Goal: Check status: Check status

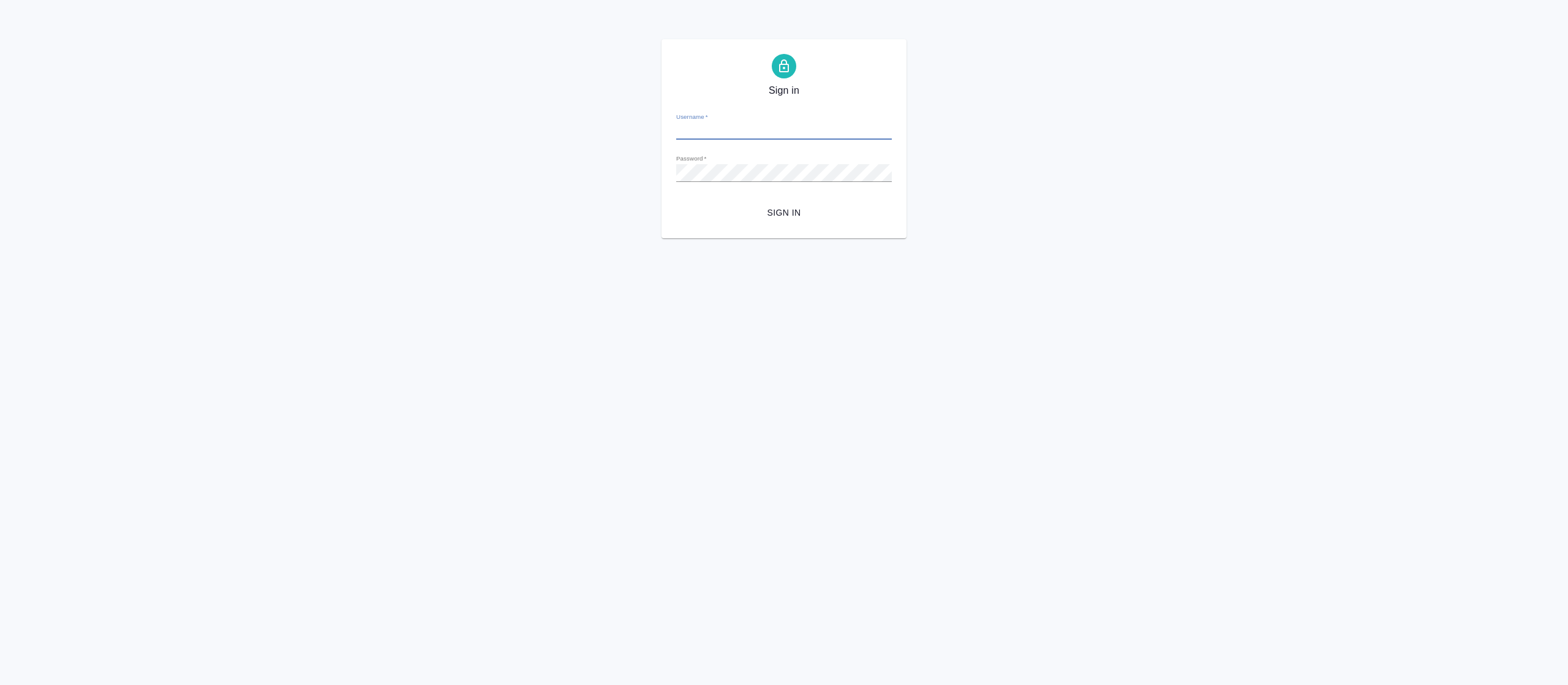
type input "[EMAIL_ADDRESS][DOMAIN_NAME]"
click at [816, 212] on span "Sign in" at bounding box center [784, 212] width 196 height 15
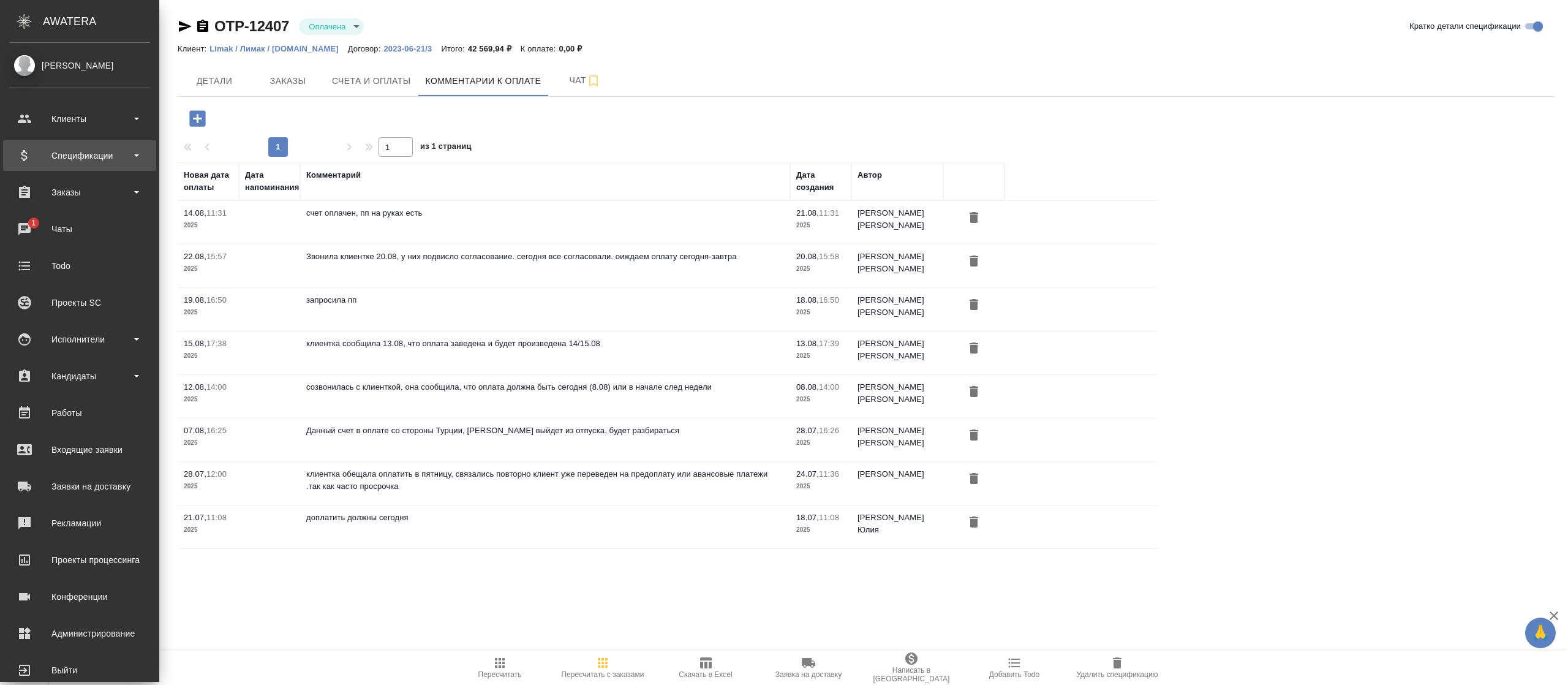
click at [113, 148] on div "Спецификации" at bounding box center [80, 156] width 141 height 18
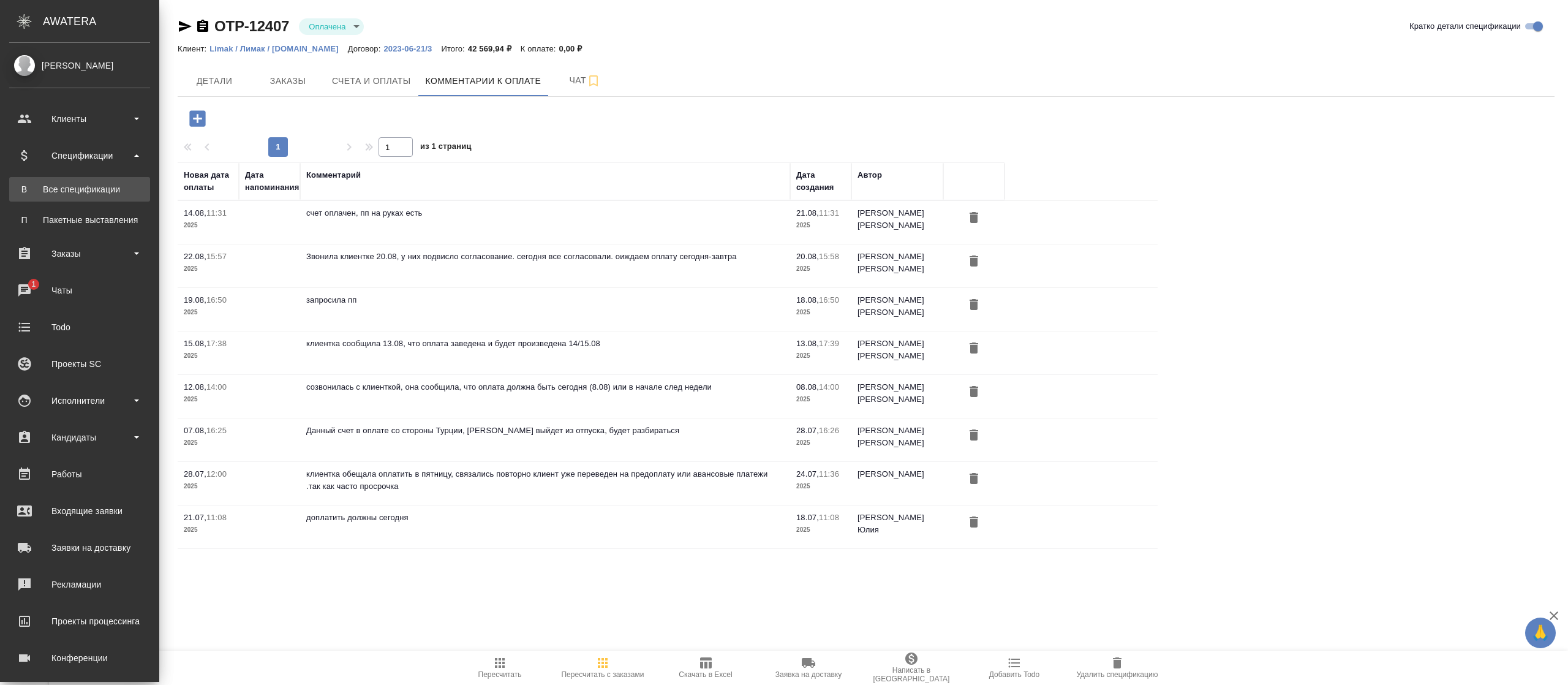
click at [101, 188] on div "Все спецификации" at bounding box center [79, 189] width 128 height 13
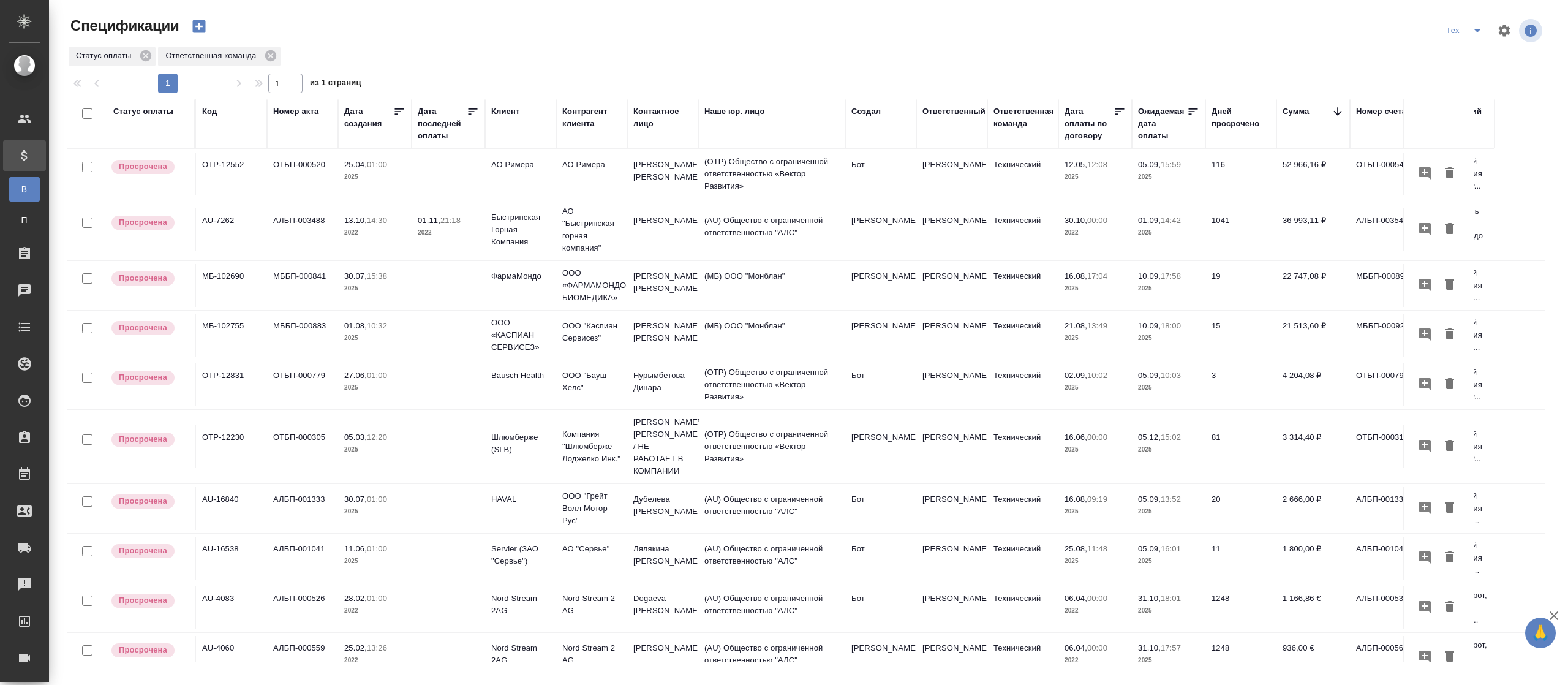
click at [466, 107] on icon at bounding box center [472, 111] width 13 height 13
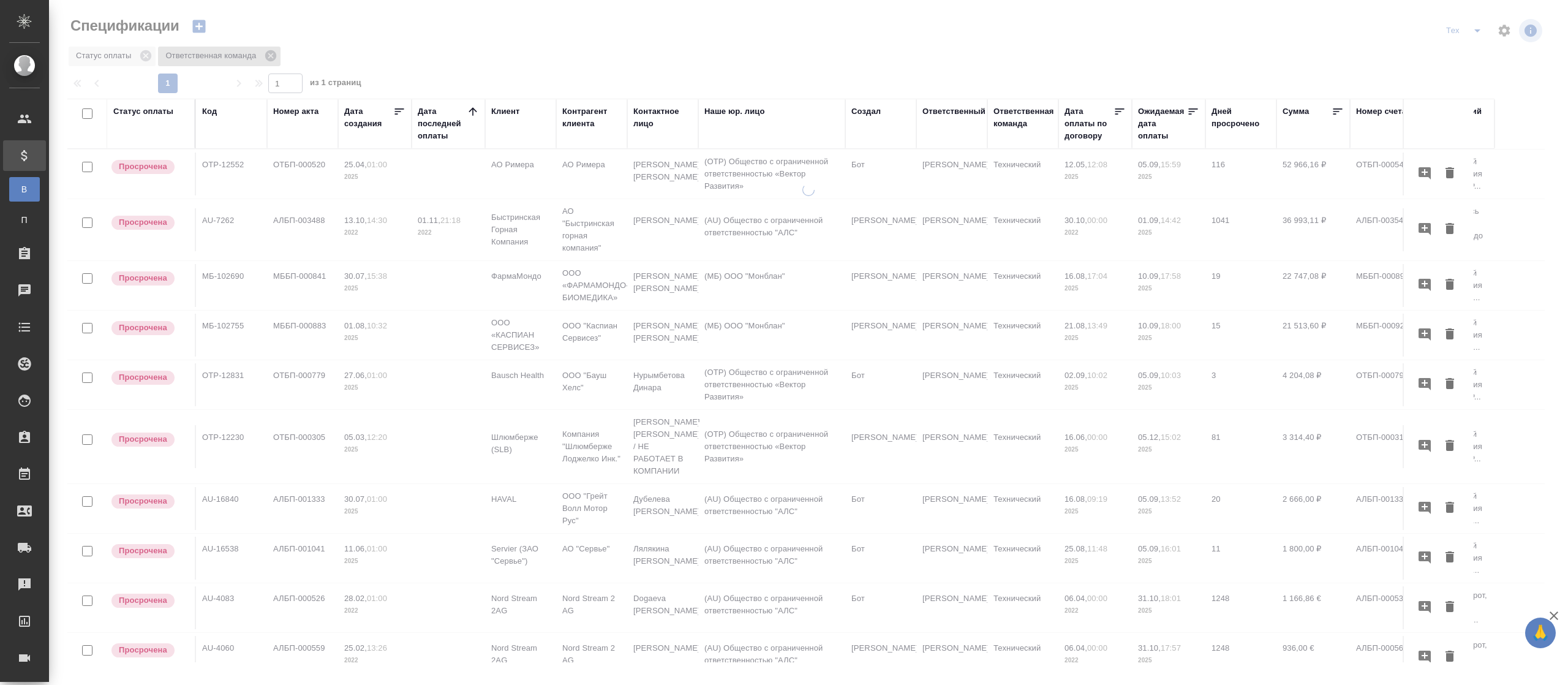
click at [269, 56] on icon at bounding box center [271, 55] width 11 height 11
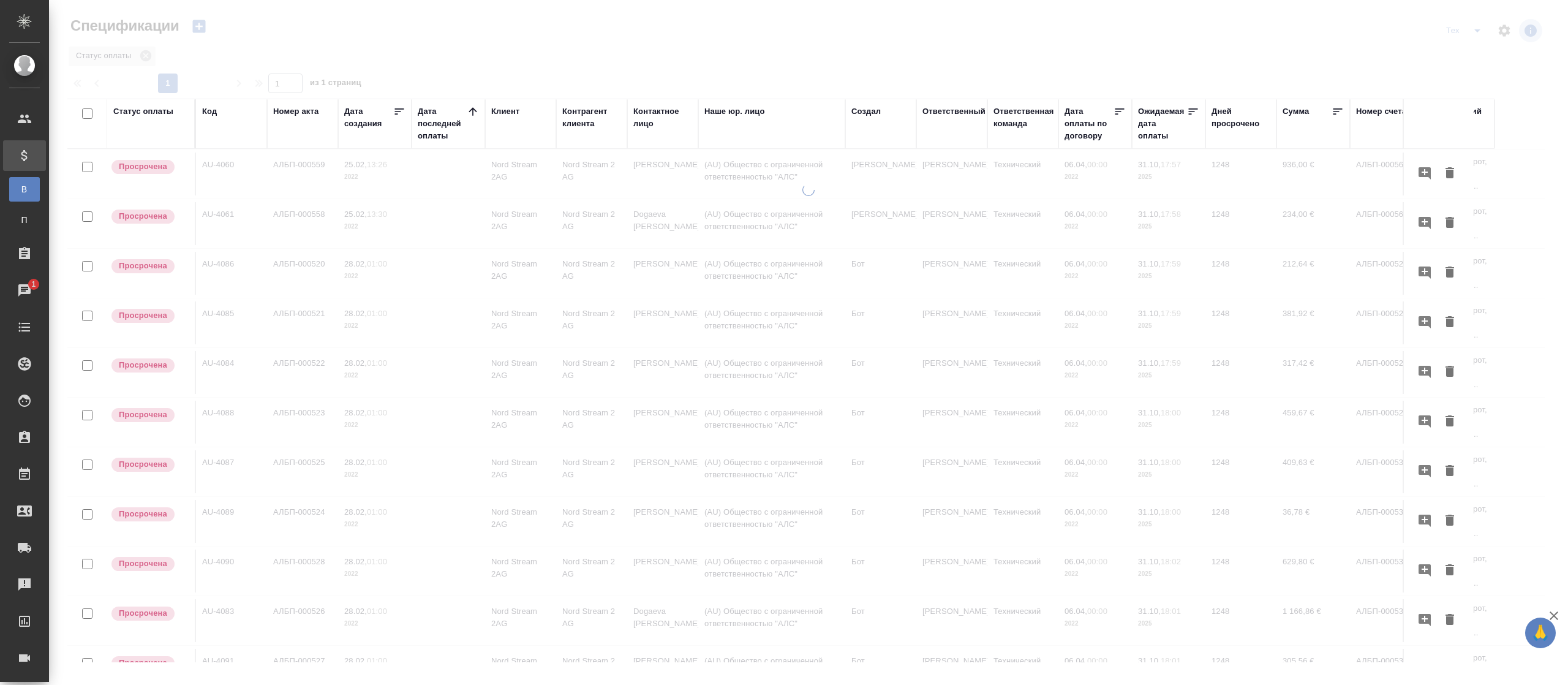
click at [148, 55] on div at bounding box center [808, 334] width 1519 height 669
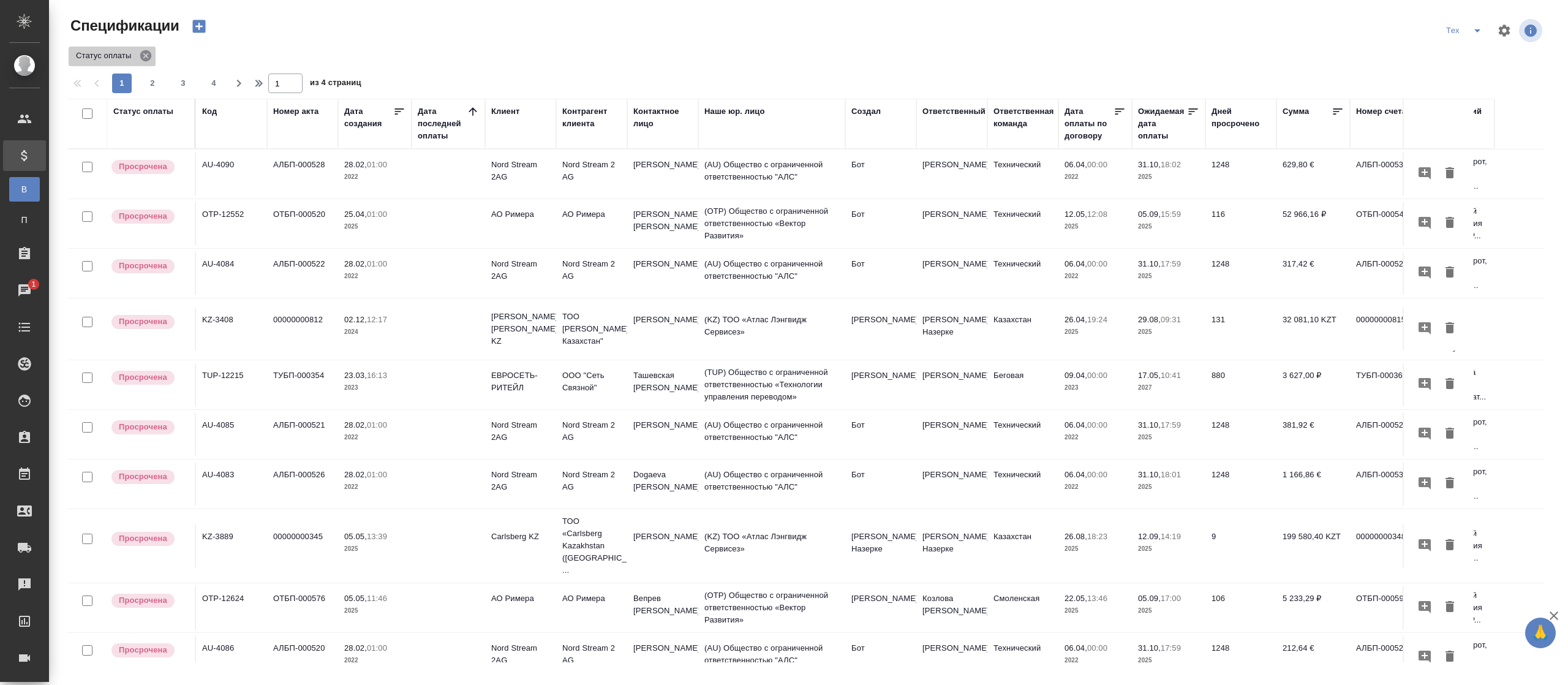
click at [145, 55] on icon at bounding box center [146, 55] width 13 height 13
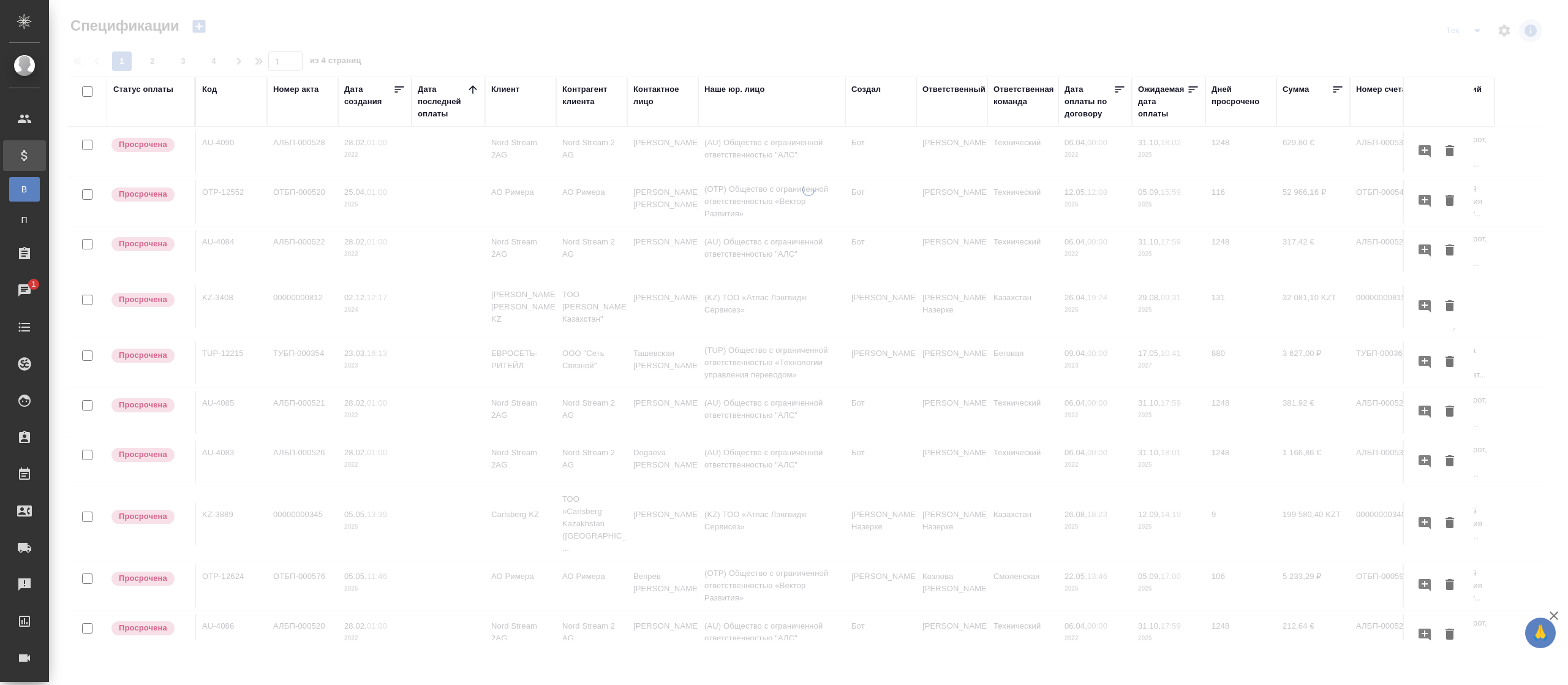
click at [148, 113] on div "Статус оплаты" at bounding box center [151, 102] width 75 height 37
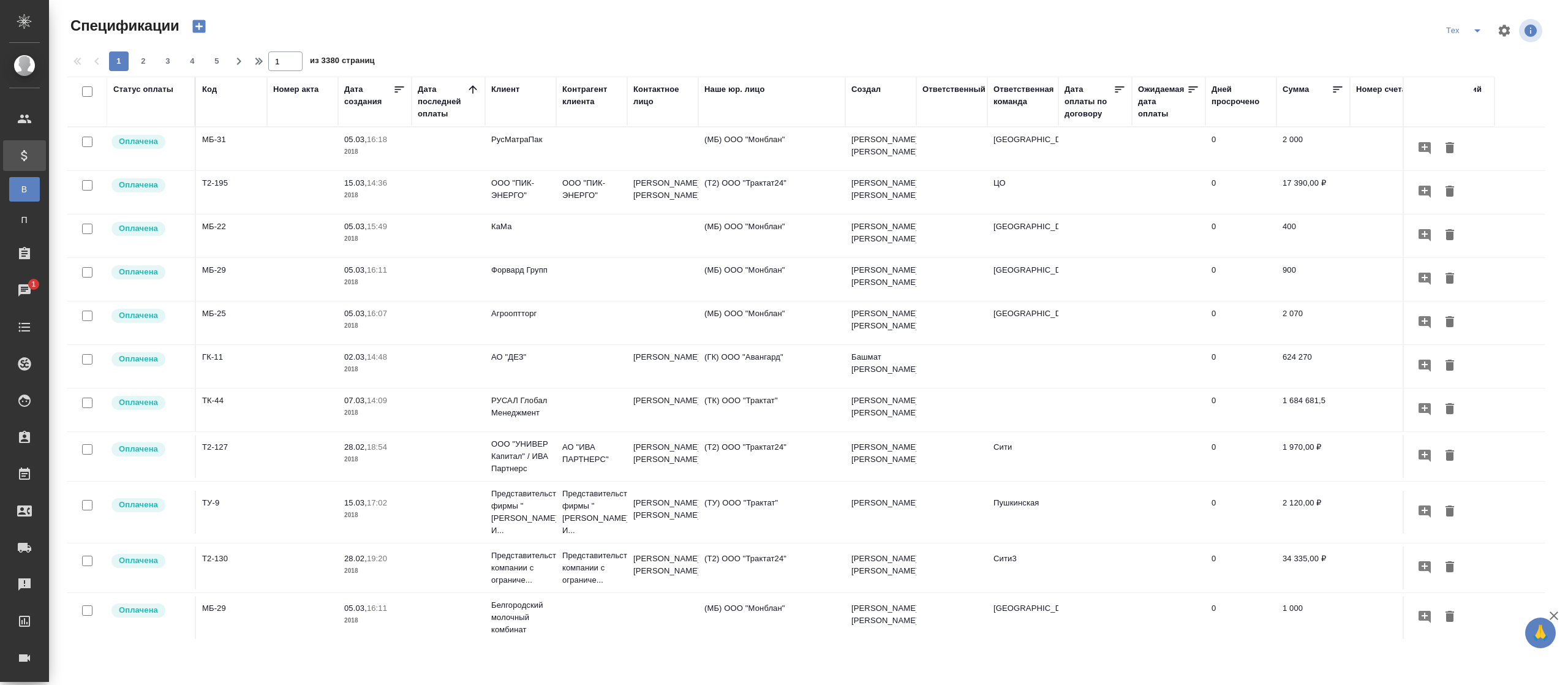
click at [140, 115] on div "Статус оплаты" at bounding box center [151, 102] width 75 height 37
click at [152, 85] on div "Статус оплаты" at bounding box center [143, 89] width 60 height 13
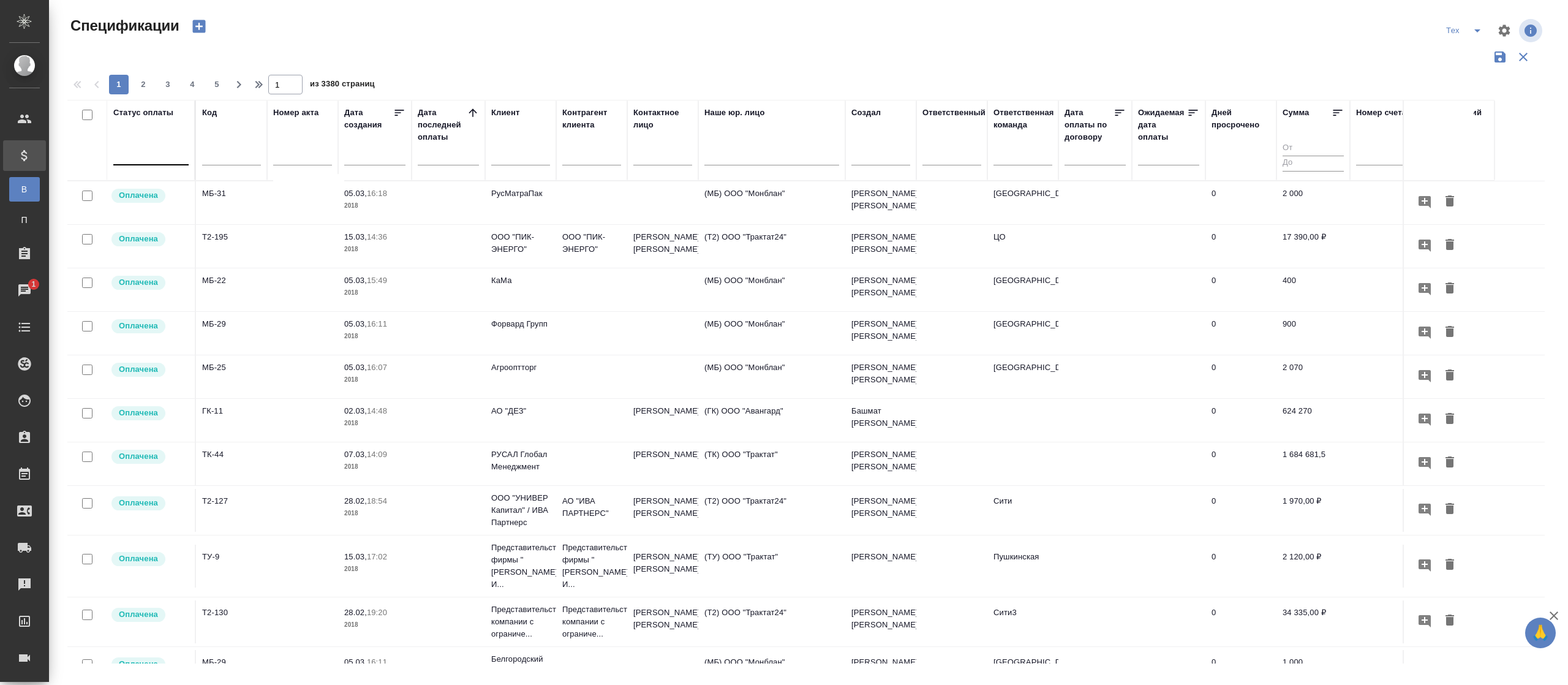
click at [138, 144] on div at bounding box center [151, 154] width 75 height 23
click at [273, 261] on div "Оплачена" at bounding box center [294, 258] width 184 height 22
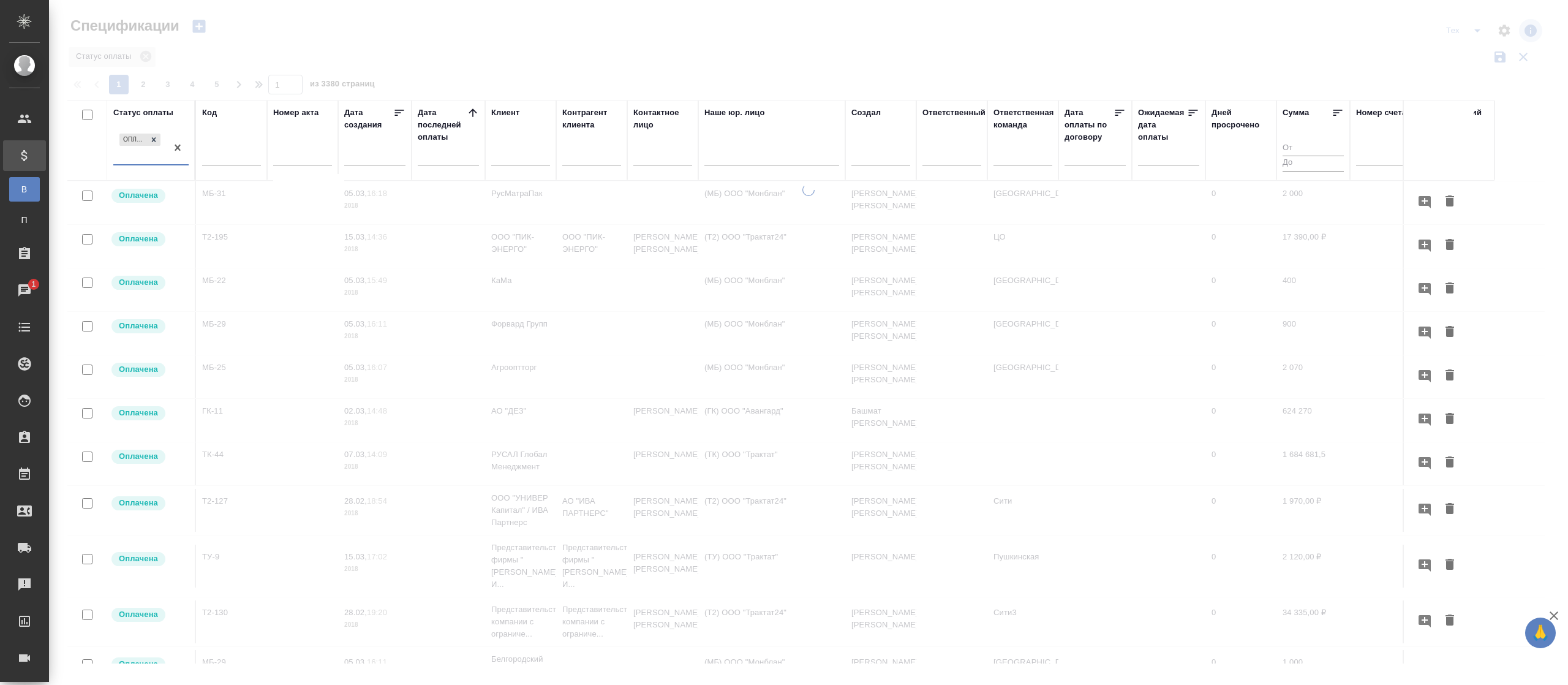
click at [136, 151] on div "Оплачена" at bounding box center [140, 148] width 53 height 33
click at [266, 232] on div "Частично оплачена" at bounding box center [294, 236] width 184 height 22
click at [442, 158] on input "text" at bounding box center [452, 158] width 54 height 17
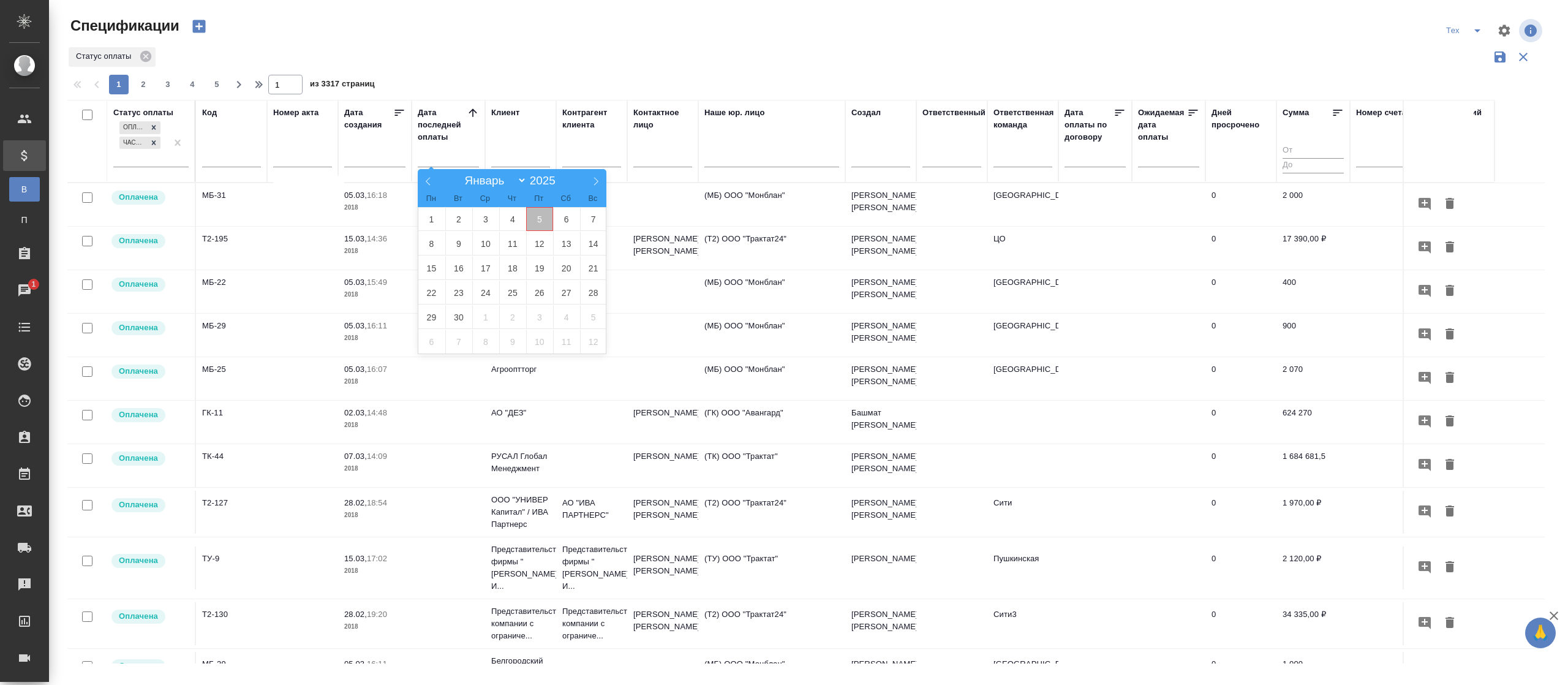
click at [540, 220] on span "5" at bounding box center [540, 219] width 27 height 24
type div "[DATE]T21:00:00.000Z"
click at [567, 217] on span "6" at bounding box center [567, 219] width 27 height 24
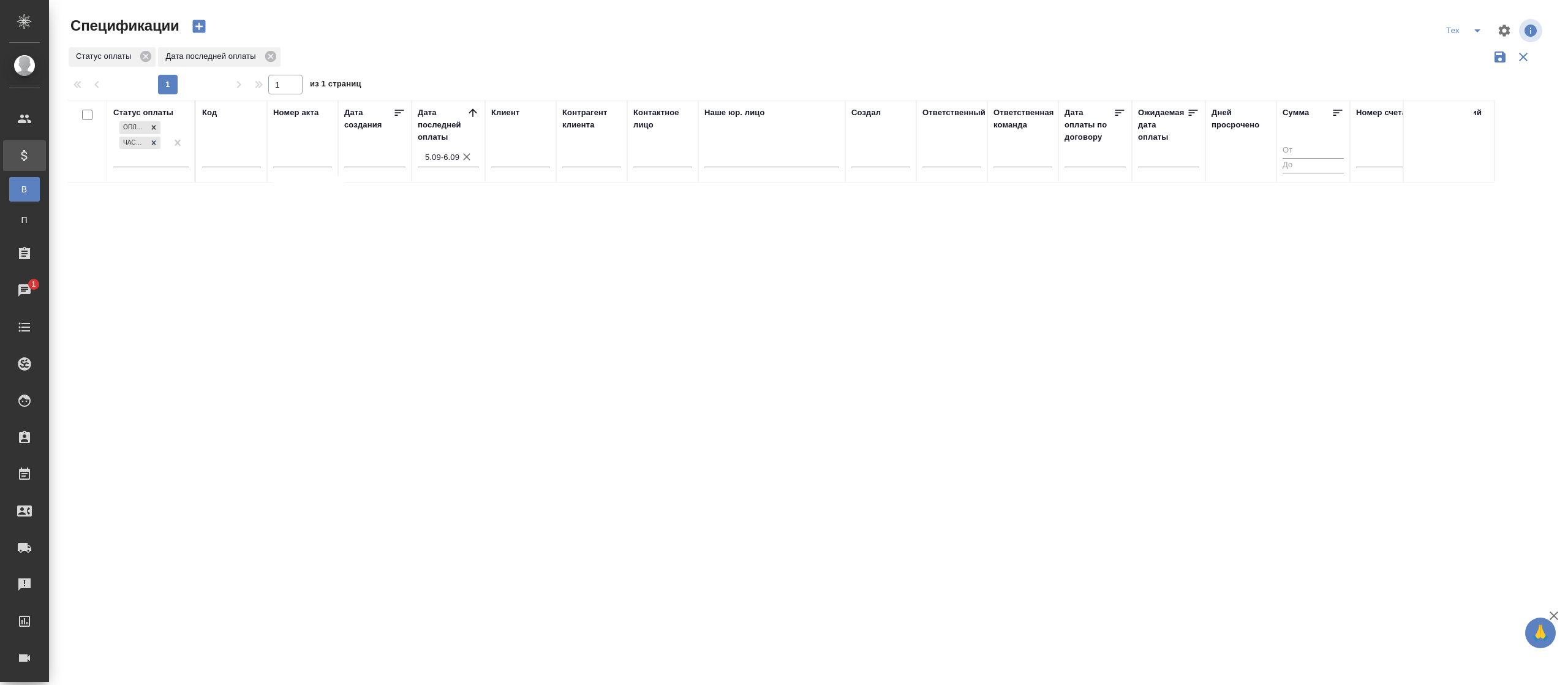
click at [447, 156] on input "5.09-6.09" at bounding box center [452, 158] width 54 height 17
click at [515, 214] on span "4" at bounding box center [513, 219] width 27 height 24
click at [542, 220] on span "5" at bounding box center [540, 219] width 27 height 24
type div "[DATE]T21:00:00.000Z — [DATE]T21:00:00.000Z"
type input "4.09-5.09"
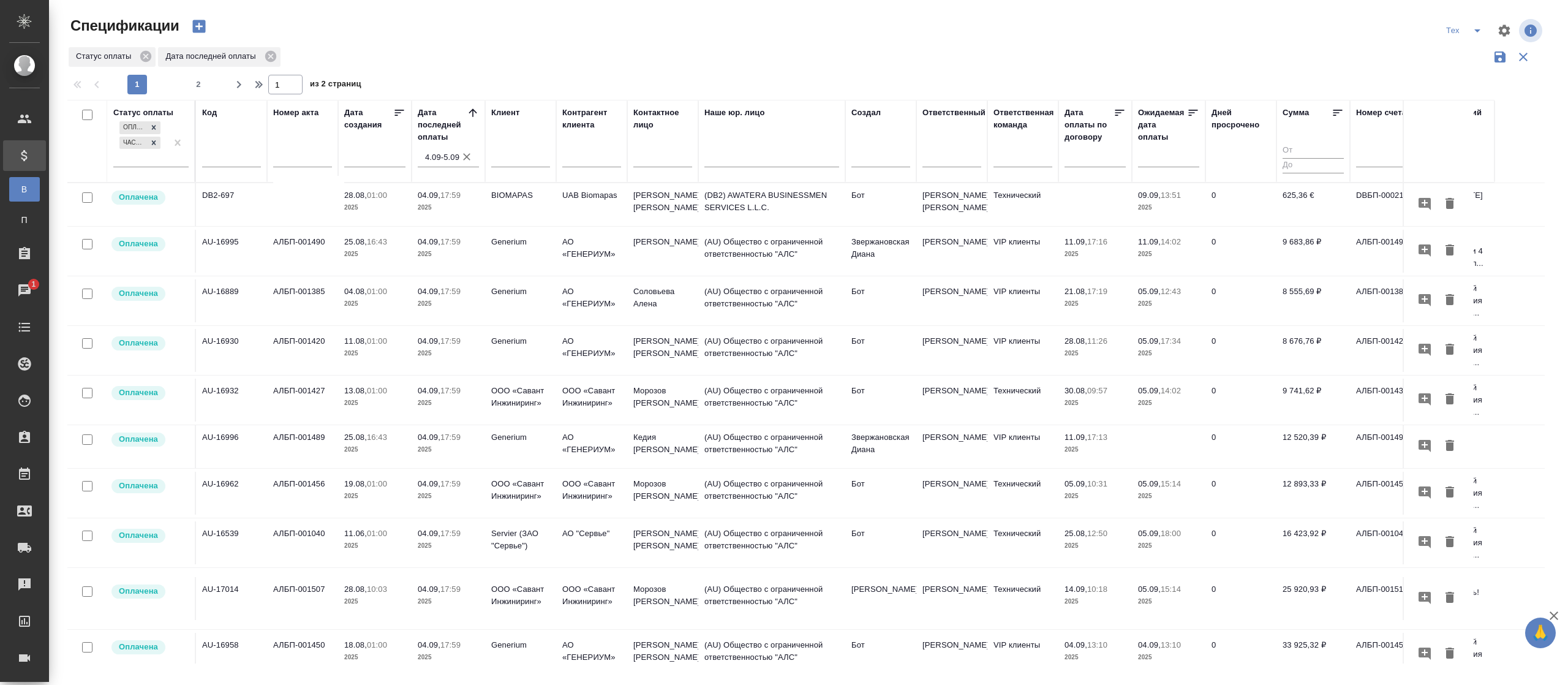
click at [1337, 117] on icon at bounding box center [1337, 113] width 13 height 13
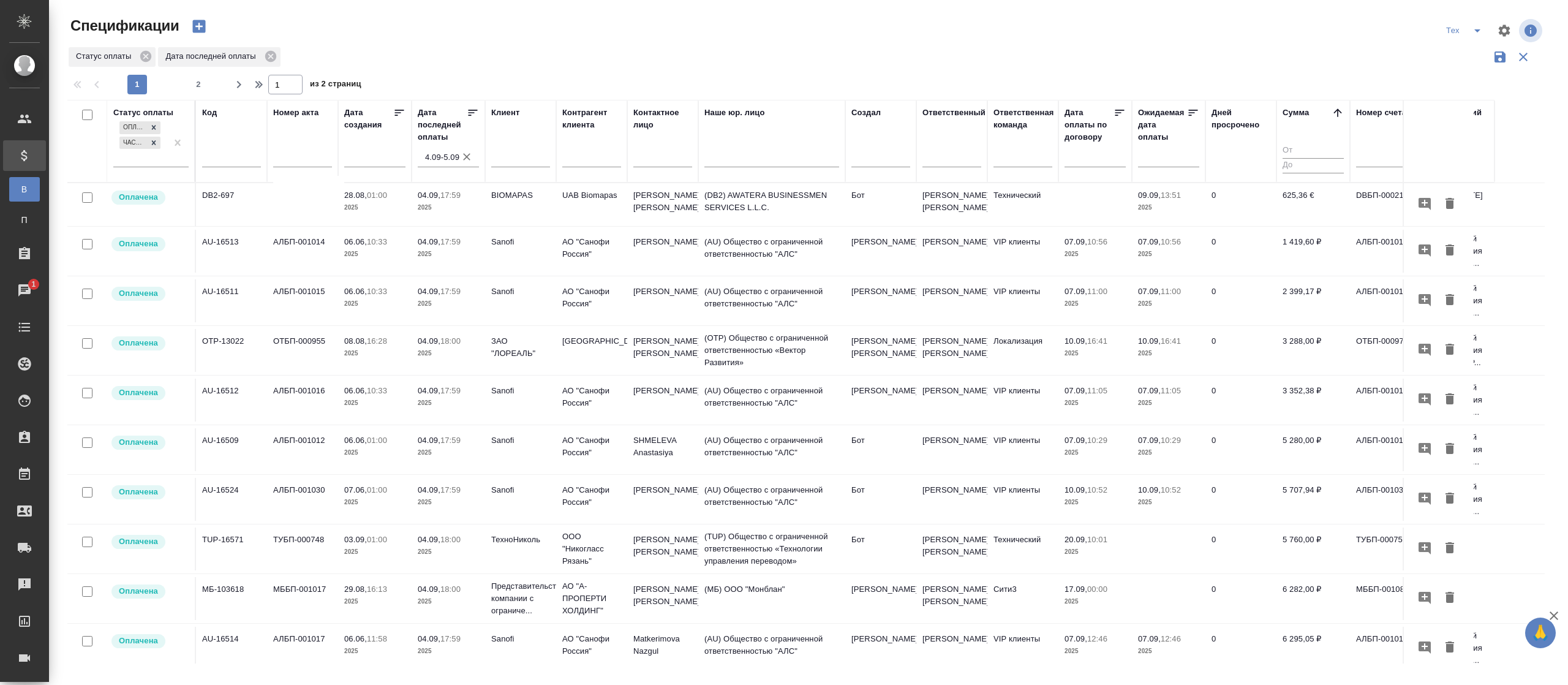
click at [1336, 117] on icon at bounding box center [1337, 113] width 13 height 13
